Goal: Task Accomplishment & Management: Use online tool/utility

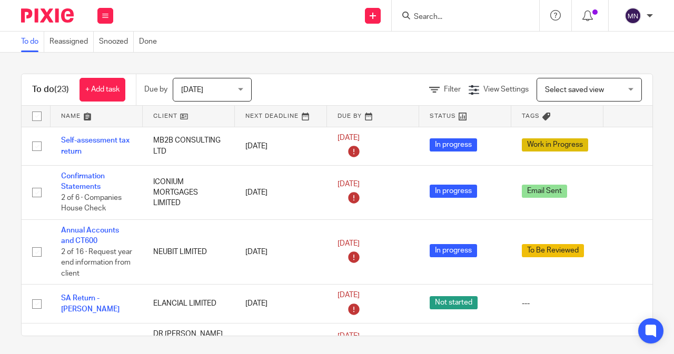
drag, startPoint x: 0, startPoint y: 0, endPoint x: 426, endPoint y: 12, distance: 426.2
click at [426, 13] on input "Search" at bounding box center [460, 17] width 95 height 9
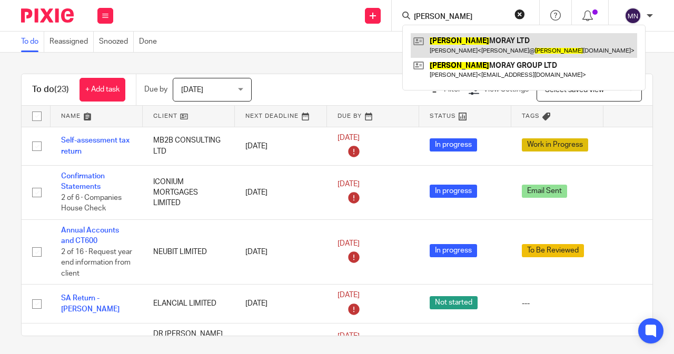
type input "clyde"
click at [489, 50] on link at bounding box center [524, 45] width 226 height 24
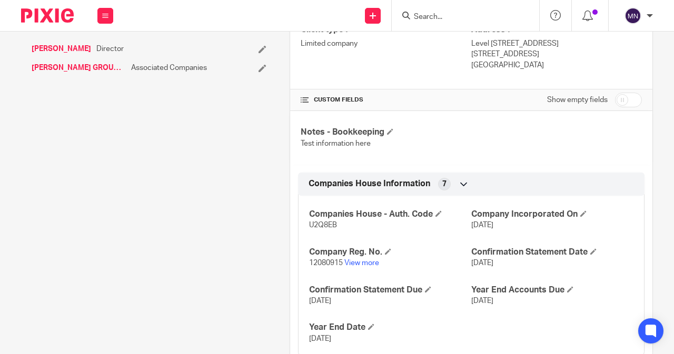
scroll to position [369, 0]
drag, startPoint x: 344, startPoint y: 223, endPoint x: 305, endPoint y: 227, distance: 39.2
click at [309, 227] on p "U2Q8EB" at bounding box center [390, 224] width 162 height 11
copy span "U2Q8EB"
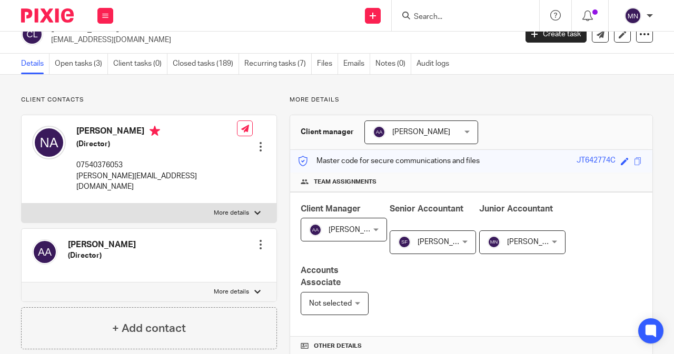
scroll to position [0, 0]
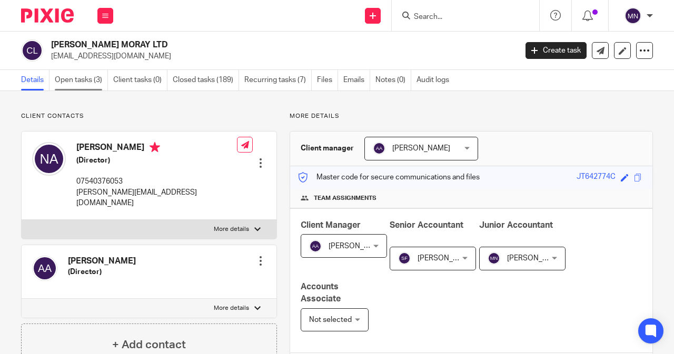
click at [74, 78] on link "Open tasks (3)" at bounding box center [81, 80] width 53 height 21
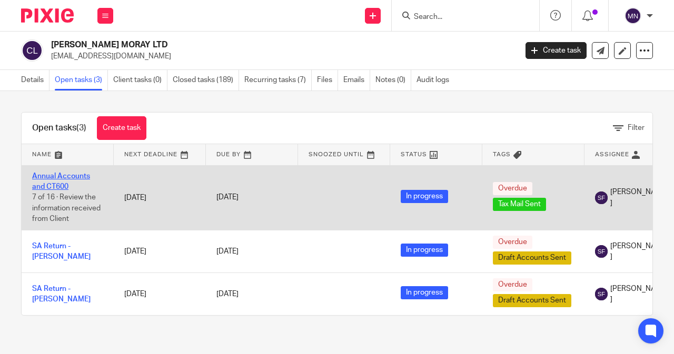
click at [78, 175] on link "Annual Accounts and CT600" at bounding box center [61, 182] width 58 height 18
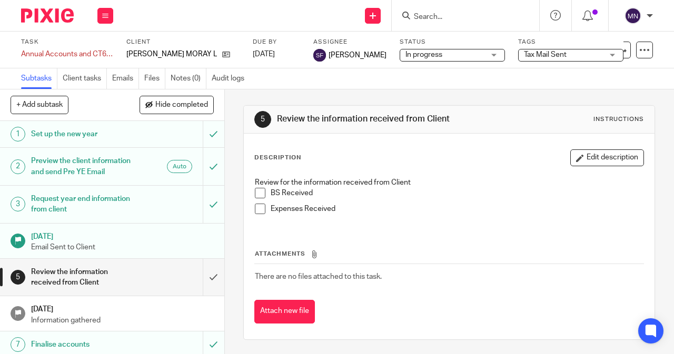
click at [562, 53] on span "Tax Mail Sent" at bounding box center [563, 54] width 79 height 11
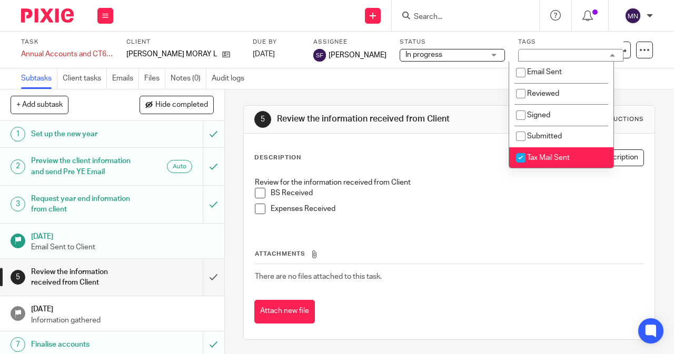
click at [523, 152] on input "checkbox" at bounding box center [521, 158] width 20 height 20
checkbox input "false"
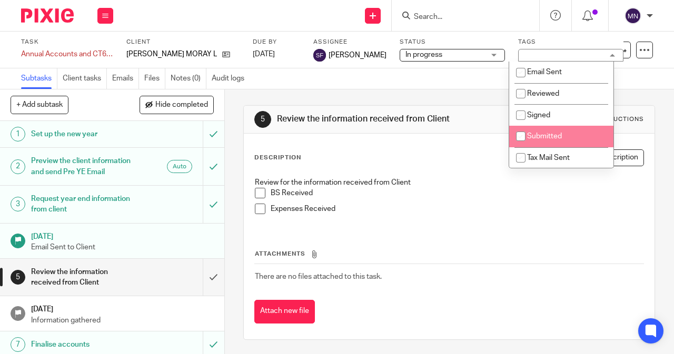
click at [521, 140] on input "checkbox" at bounding box center [521, 136] width 20 height 20
checkbox input "true"
